Goal: Transaction & Acquisition: Purchase product/service

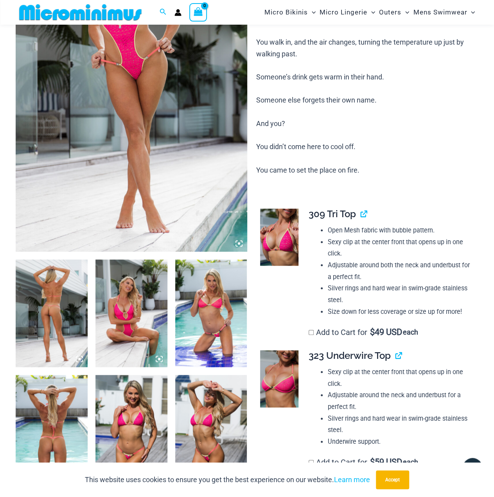
scroll to position [267, 0]
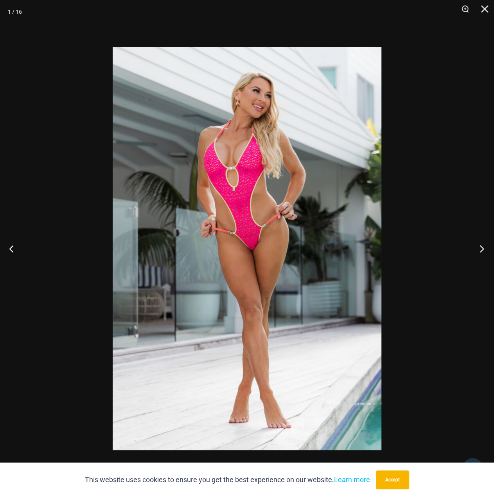
click at [475, 245] on button "Next" at bounding box center [479, 248] width 29 height 39
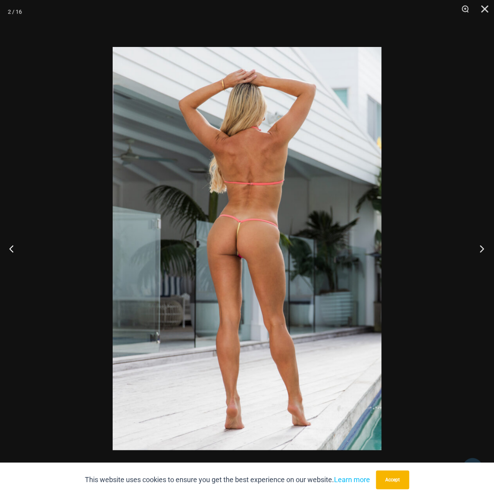
click at [475, 245] on button "Next" at bounding box center [479, 248] width 29 height 39
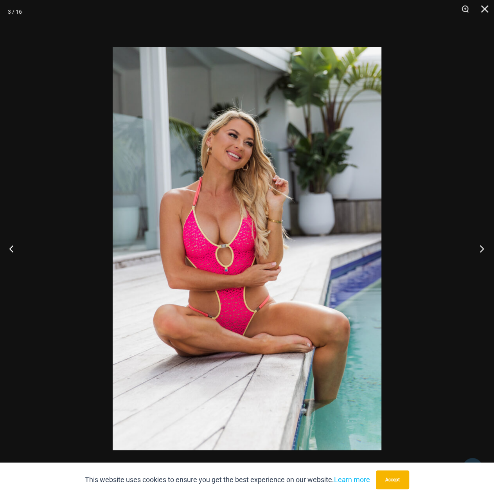
click at [475, 245] on button "Next" at bounding box center [479, 248] width 29 height 39
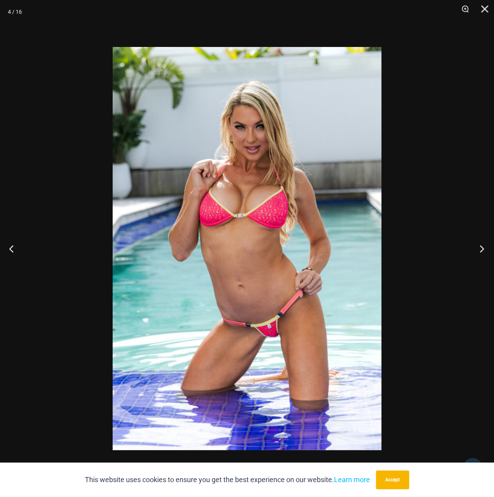
click at [475, 245] on button "Next" at bounding box center [479, 248] width 29 height 39
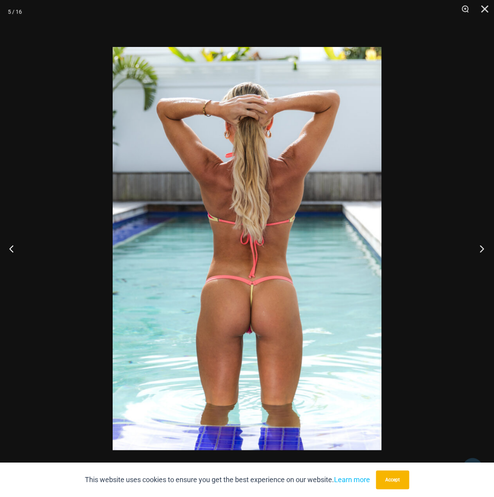
click at [475, 245] on button "Next" at bounding box center [479, 248] width 29 height 39
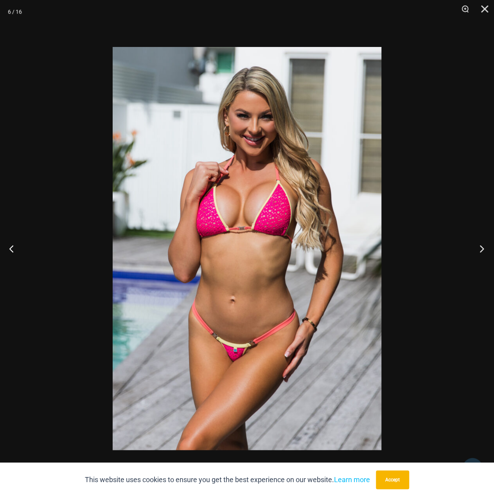
click at [475, 245] on button "Next" at bounding box center [479, 248] width 29 height 39
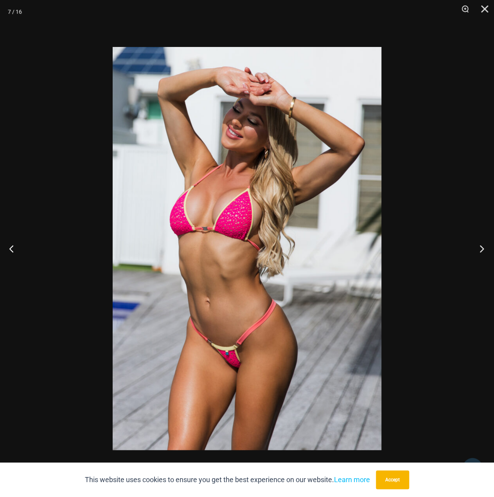
click at [475, 245] on button "Next" at bounding box center [479, 248] width 29 height 39
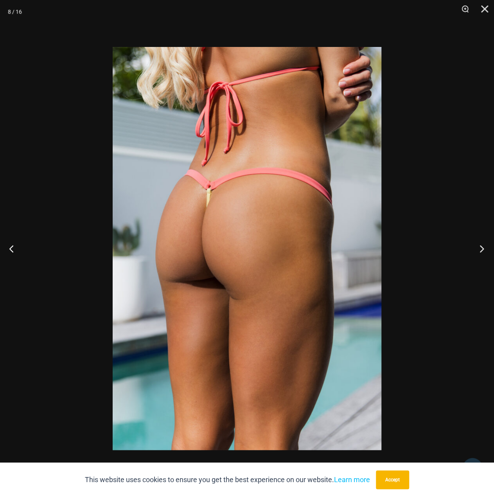
click at [475, 245] on button "Next" at bounding box center [479, 248] width 29 height 39
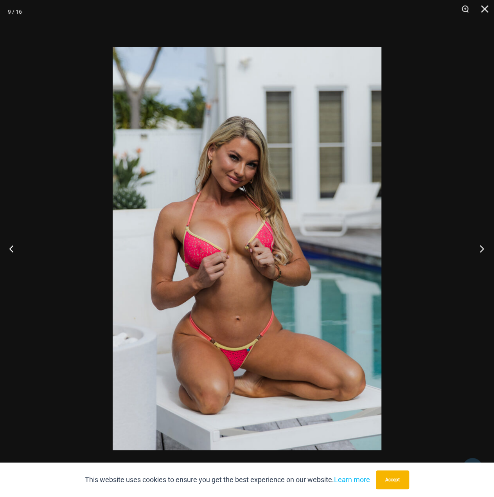
click at [475, 245] on button "Next" at bounding box center [479, 248] width 29 height 39
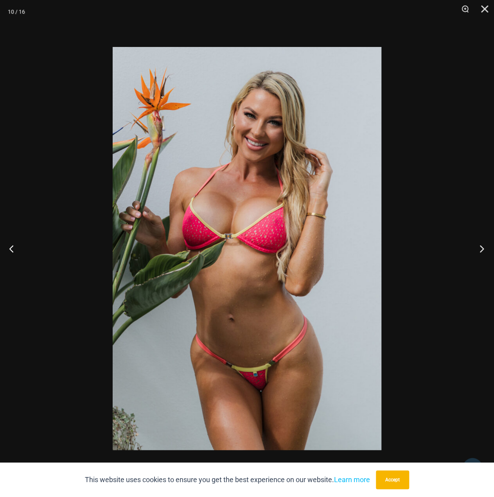
click at [475, 245] on button "Next" at bounding box center [479, 248] width 29 height 39
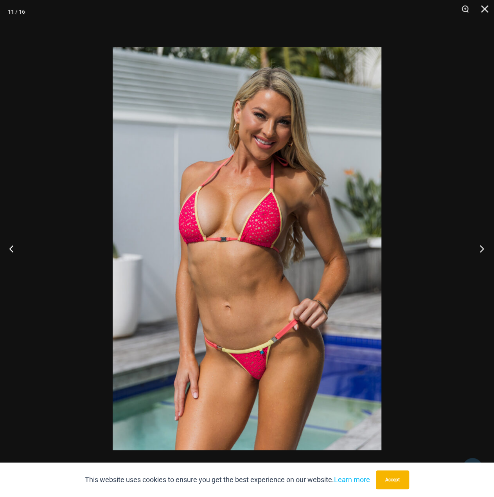
click at [475, 245] on button "Next" at bounding box center [479, 248] width 29 height 39
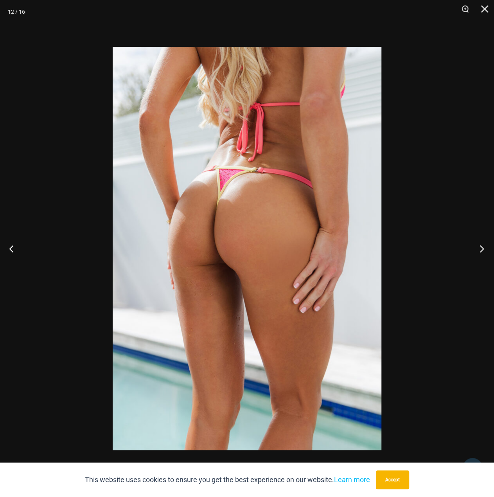
click at [475, 245] on button "Next" at bounding box center [479, 248] width 29 height 39
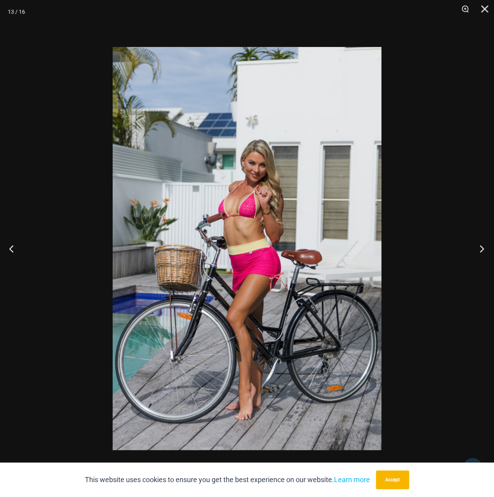
click at [475, 245] on button "Next" at bounding box center [479, 248] width 29 height 39
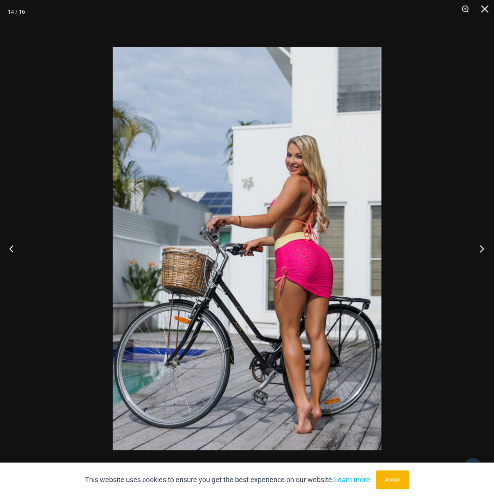
click at [475, 245] on button "Next" at bounding box center [479, 248] width 29 height 39
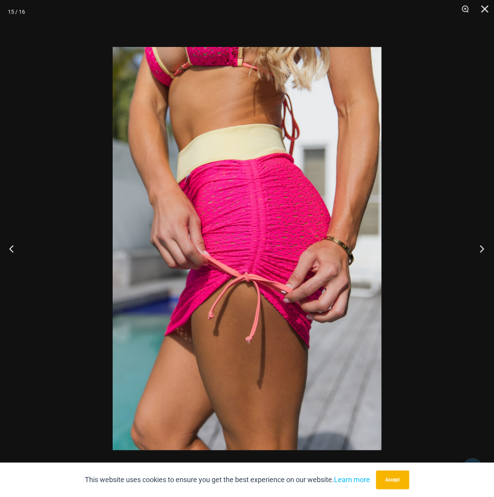
click at [475, 245] on button "Next" at bounding box center [479, 248] width 29 height 39
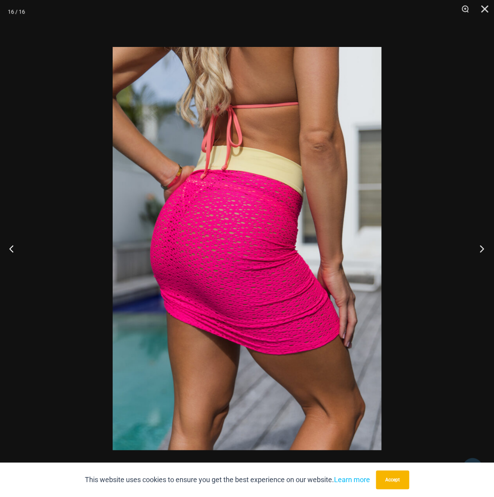
click at [475, 245] on button "Next" at bounding box center [479, 248] width 29 height 39
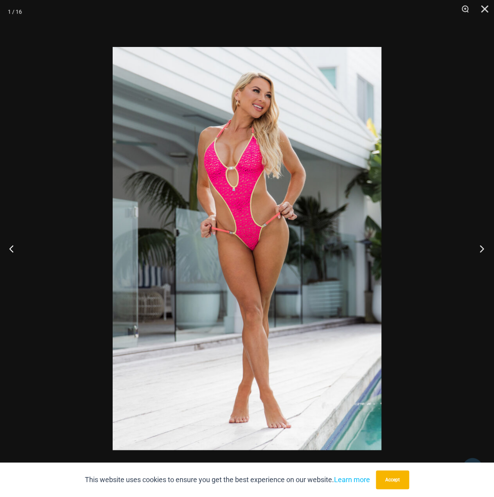
click at [475, 245] on button "Next" at bounding box center [479, 248] width 29 height 39
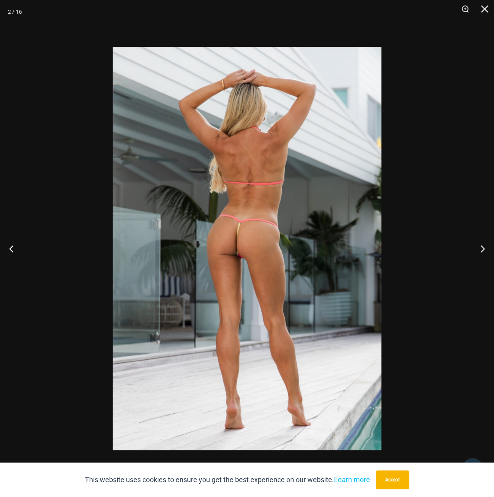
click at [437, 152] on div at bounding box center [247, 248] width 494 height 497
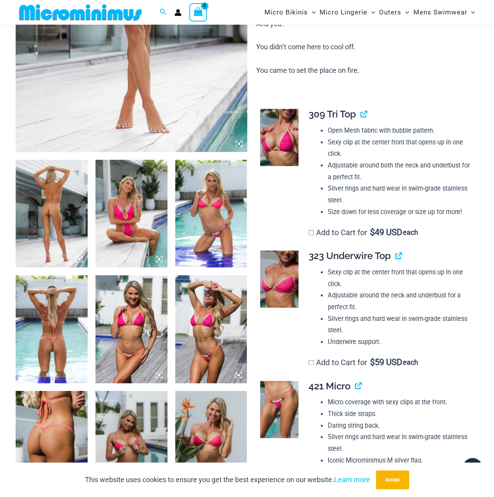
click at [298, 134] on img at bounding box center [279, 137] width 38 height 57
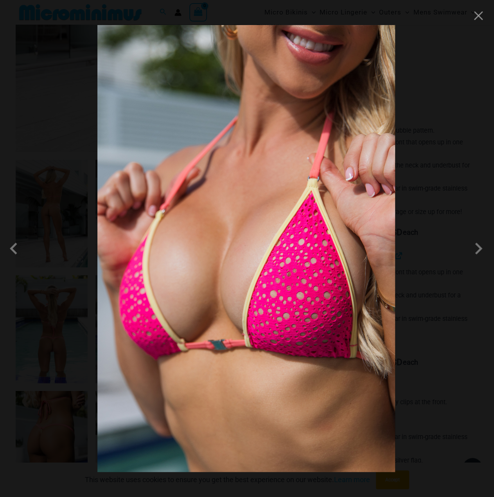
click at [291, 268] on img at bounding box center [246, 248] width 298 height 447
click at [474, 246] on span at bounding box center [478, 248] width 23 height 23
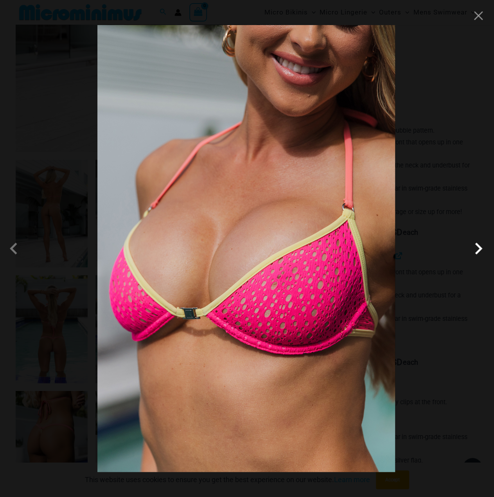
click at [474, 246] on span at bounding box center [478, 248] width 23 height 23
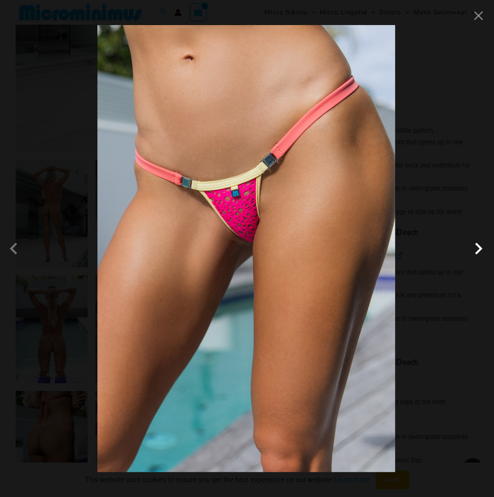
click at [474, 245] on span at bounding box center [478, 248] width 23 height 23
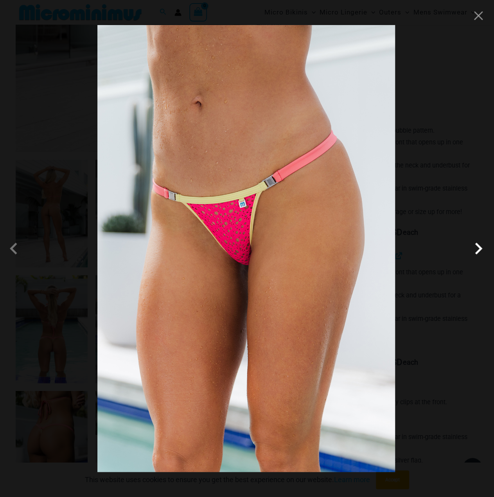
click at [473, 245] on span at bounding box center [478, 248] width 23 height 23
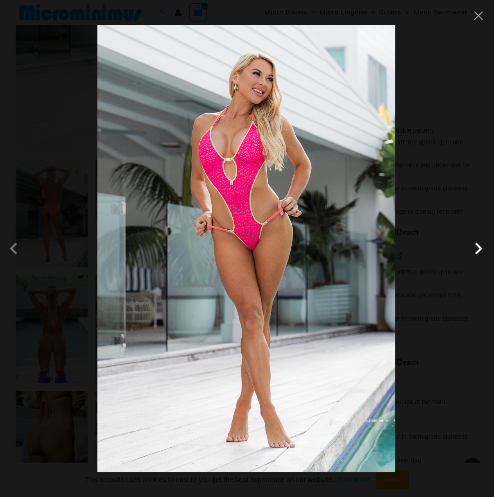
click at [473, 245] on span at bounding box center [478, 248] width 23 height 23
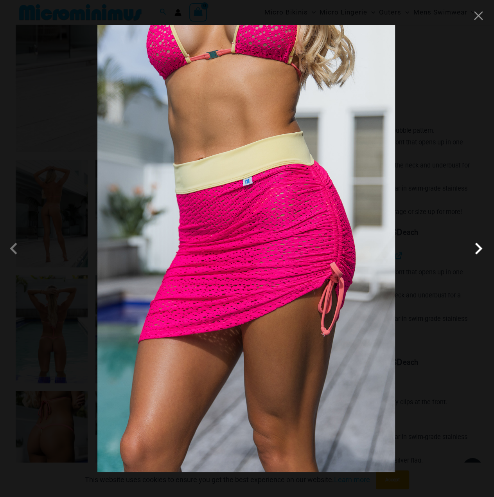
click at [473, 245] on span at bounding box center [478, 248] width 23 height 23
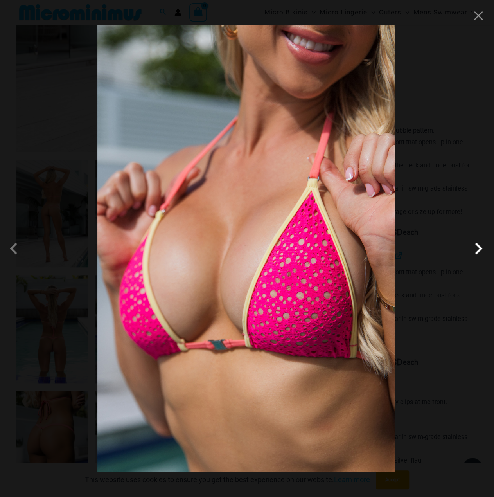
click at [473, 245] on span at bounding box center [478, 248] width 23 height 23
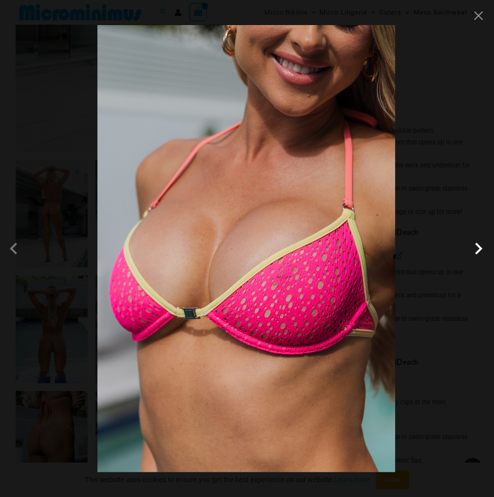
click at [473, 245] on span at bounding box center [478, 248] width 23 height 23
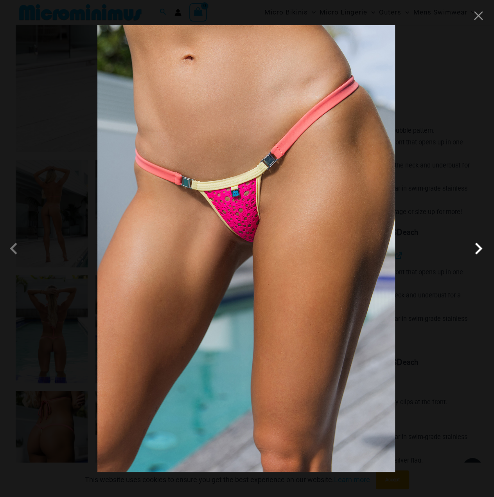
click at [473, 245] on span at bounding box center [478, 248] width 23 height 23
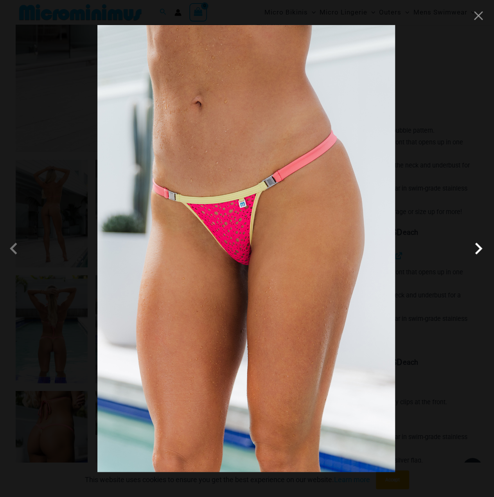
click at [473, 245] on span at bounding box center [478, 248] width 23 height 23
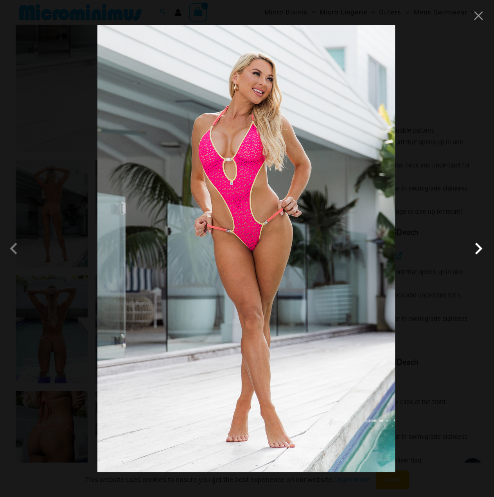
click at [473, 245] on span at bounding box center [478, 248] width 23 height 23
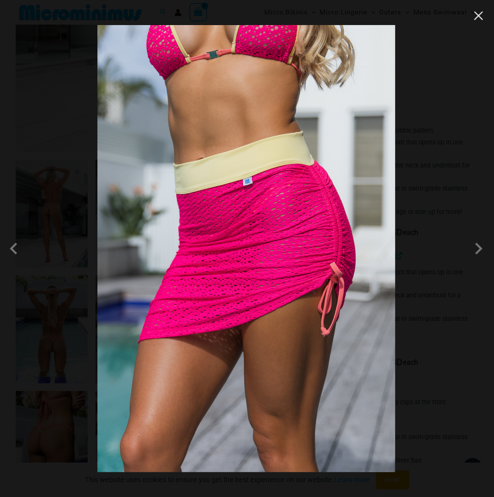
click at [478, 14] on button "Close" at bounding box center [479, 16] width 12 height 12
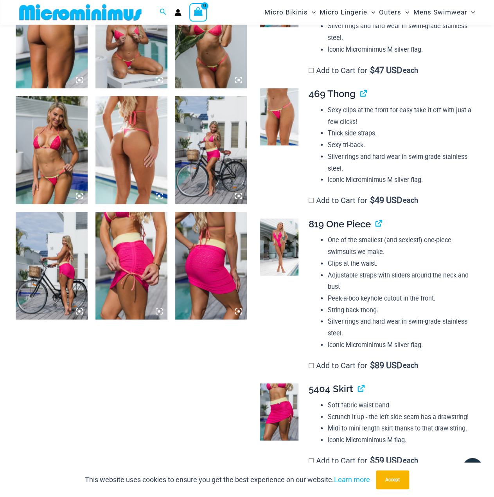
scroll to position [776, 0]
